Goal: Task Accomplishment & Management: Use online tool/utility

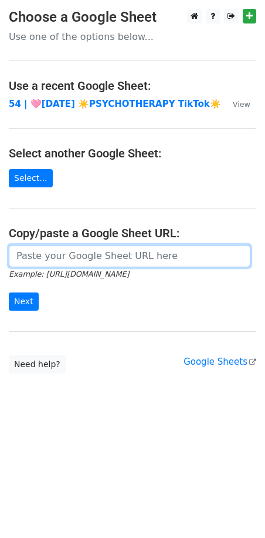
click at [86, 254] on input "url" at bounding box center [130, 256] width 242 height 22
paste input "https://docs.google.com/spreadsheets/d/1qIjmhujxUIElP5zpsLN31EvKr4o05fQ9o-BVQw-…"
type input "https://docs.google.com/spreadsheets/d/1qIjmhujxUIElP5zpsLN31EvKr4o05fQ9o-BVQw-…"
click at [9, 292] on input "Next" at bounding box center [24, 301] width 30 height 18
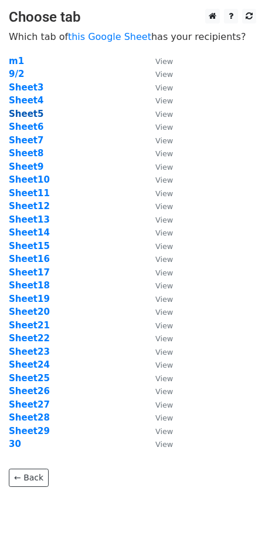
click at [26, 117] on strong "Sheet5" at bounding box center [26, 114] width 35 height 11
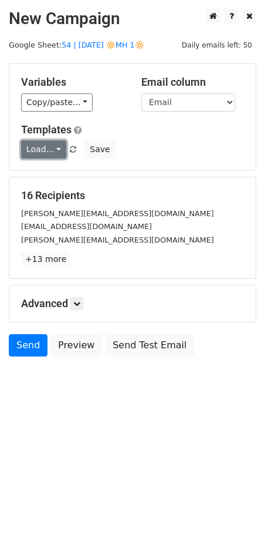
click at [33, 151] on link "Load..." at bounding box center [43, 149] width 45 height 18
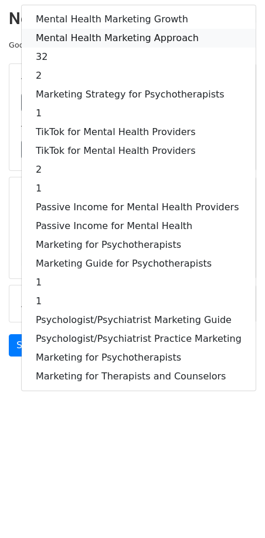
click at [105, 31] on link "Mental Health Marketing Approach" at bounding box center [139, 38] width 234 height 19
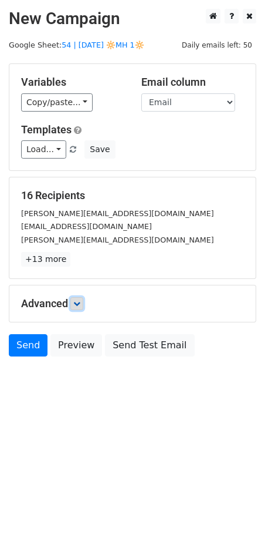
click at [79, 300] on icon at bounding box center [76, 303] width 7 height 7
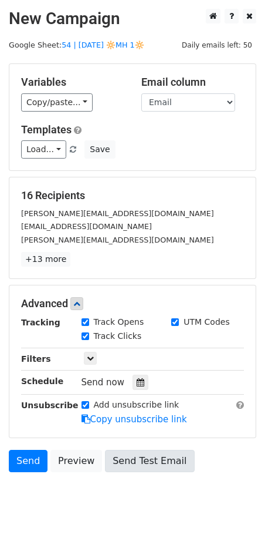
click at [140, 377] on div at bounding box center [141, 382] width 16 height 15
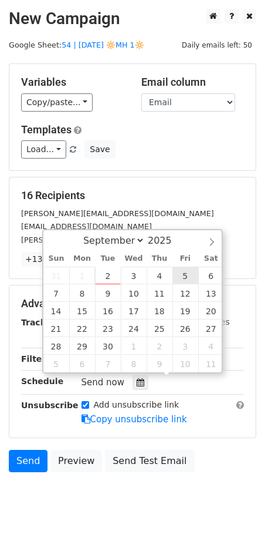
type input "2025-09-05 12:00"
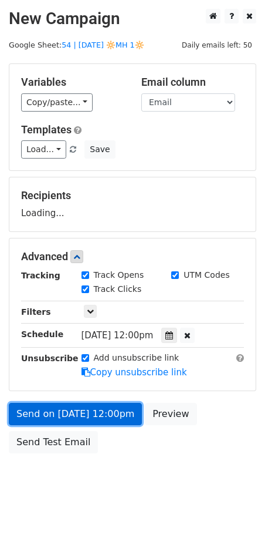
click at [78, 419] on link "Send on Sep 5 at 12:00pm" at bounding box center [75, 414] width 133 height 22
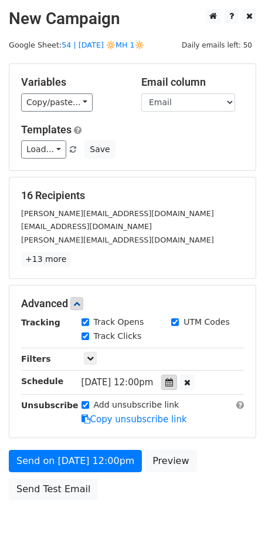
click at [169, 376] on div at bounding box center [169, 382] width 16 height 15
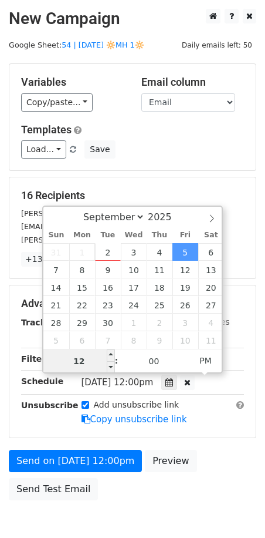
click at [85, 354] on input "12" at bounding box center [79, 360] width 72 height 23
type input "6"
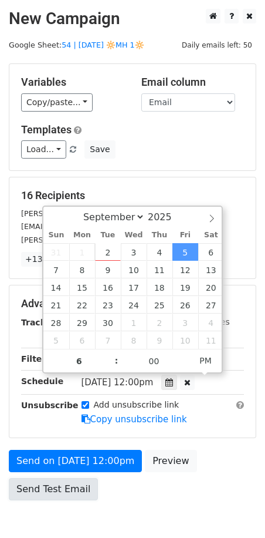
type input "2025-09-05 18:00"
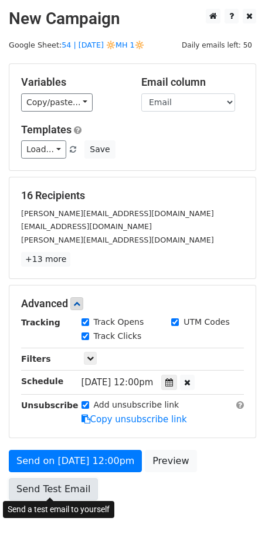
click at [42, 483] on link "Send Test Email" at bounding box center [53, 489] width 89 height 22
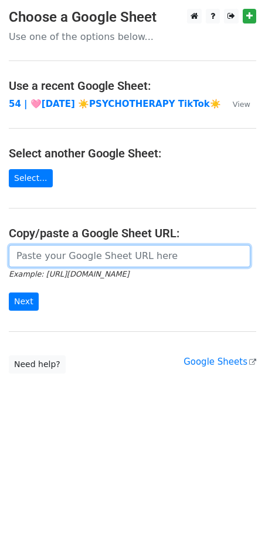
click at [104, 258] on input "url" at bounding box center [130, 256] width 242 height 22
paste input "https://docs.google.com/spreadsheets/d/1qIjmhujxUIElP5zpsLN31EvKr4o05fQ9o-BVQw-…"
type input "https://docs.google.com/spreadsheets/d/1qIjmhujxUIElP5zpsLN31EvKr4o05fQ9o-BVQw-…"
click at [9, 292] on input "Next" at bounding box center [24, 301] width 30 height 18
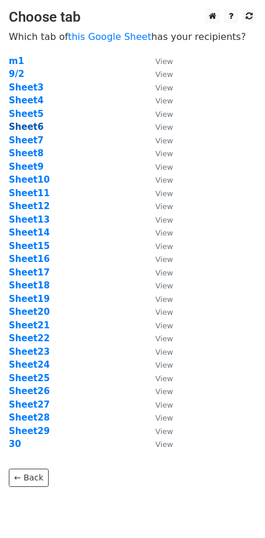
click at [29, 125] on strong "Sheet6" at bounding box center [26, 127] width 35 height 11
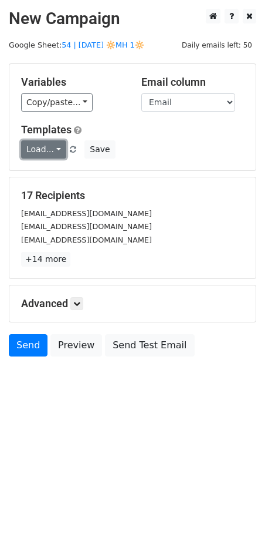
click at [52, 147] on link "Load..." at bounding box center [43, 149] width 45 height 18
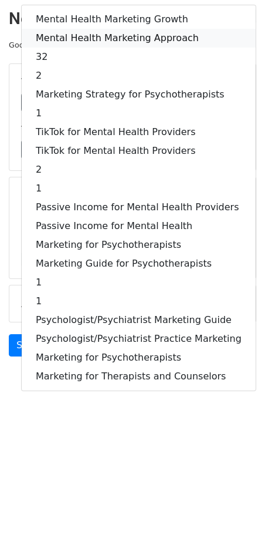
click at [93, 33] on link "Mental Health Marketing Approach" at bounding box center [139, 38] width 234 height 19
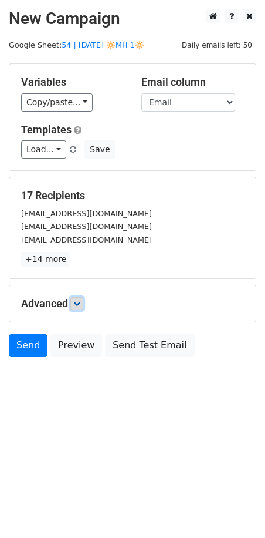
click at [78, 302] on icon at bounding box center [76, 303] width 7 height 7
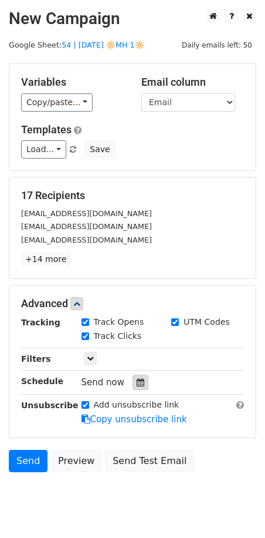
click at [137, 381] on icon at bounding box center [141, 382] width 8 height 8
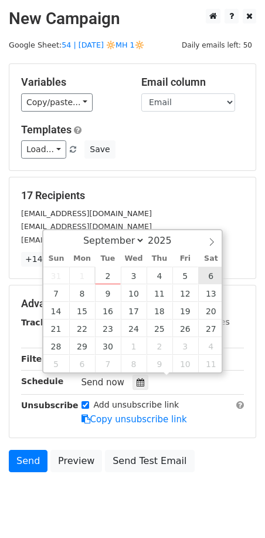
type input "2025-09-06 12:00"
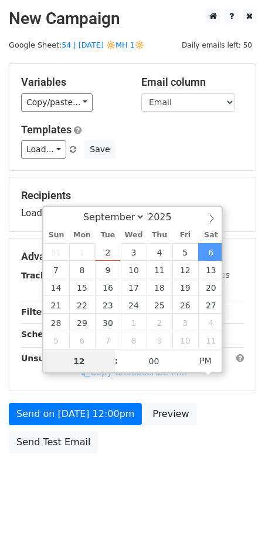
type input "7"
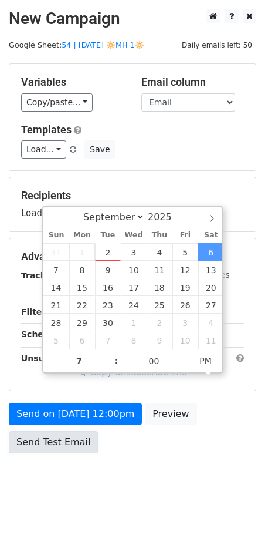
type input "2025-09-06 19:00"
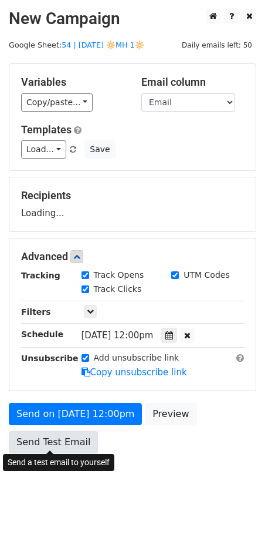
click at [53, 447] on div "Send on Sep 6 at 12:00pm Preview Send Test Email" at bounding box center [132, 431] width 265 height 56
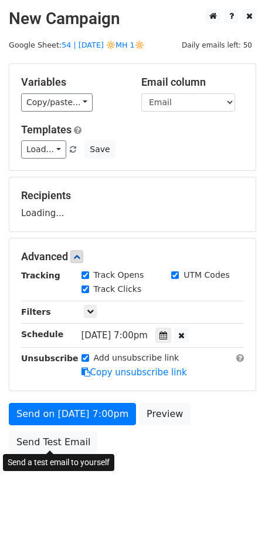
click at [25, 479] on body "New Campaign Daily emails left: 50 Google Sheet: 54 | SEP 1 2025 🔆MH 1🔆 Variabl…" at bounding box center [132, 257] width 265 height 497
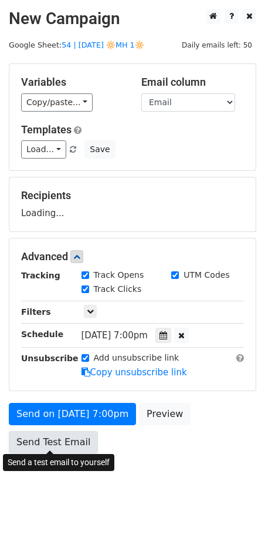
click at [44, 447] on link "Send Test Email" at bounding box center [53, 442] width 89 height 22
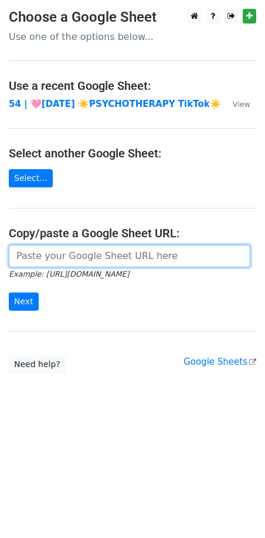
click at [65, 249] on input "url" at bounding box center [130, 256] width 242 height 22
paste input "[URL][DOMAIN_NAME]"
type input "[URL][DOMAIN_NAME]"
click at [9, 292] on input "Next" at bounding box center [24, 301] width 30 height 18
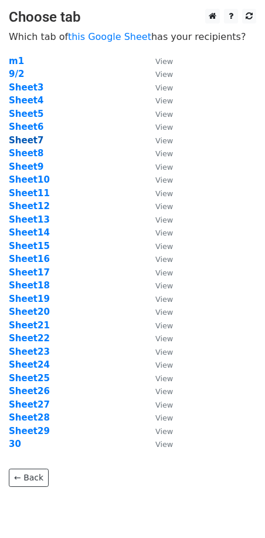
click at [34, 136] on strong "Sheet7" at bounding box center [26, 140] width 35 height 11
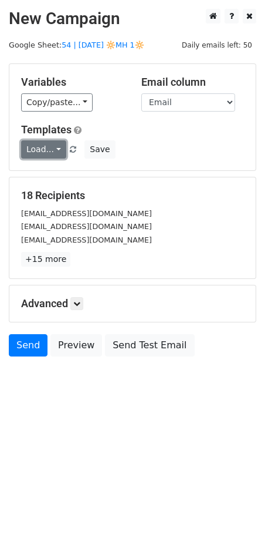
click at [48, 150] on link "Load..." at bounding box center [43, 149] width 45 height 18
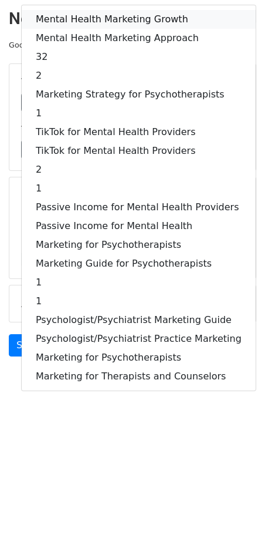
click at [87, 16] on link "Mental Health Marketing Growth" at bounding box center [139, 19] width 234 height 19
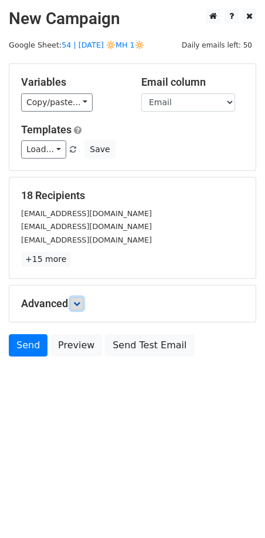
click at [78, 298] on link at bounding box center [76, 303] width 13 height 13
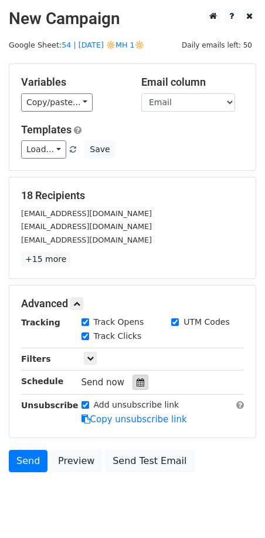
click at [137, 383] on icon at bounding box center [141, 382] width 8 height 8
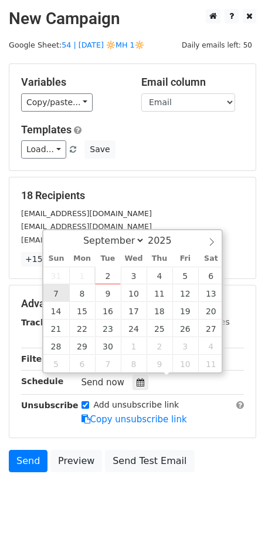
type input "2025-09-07 12:00"
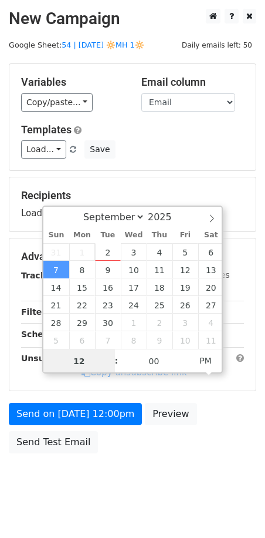
type input "8"
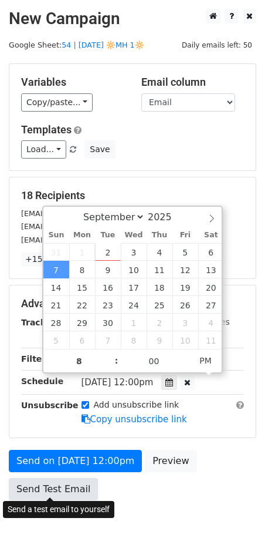
type input "2025-09-07 20:00"
click at [69, 486] on link "Send Test Email" at bounding box center [53, 489] width 89 height 22
